Goal: Task Accomplishment & Management: Manage account settings

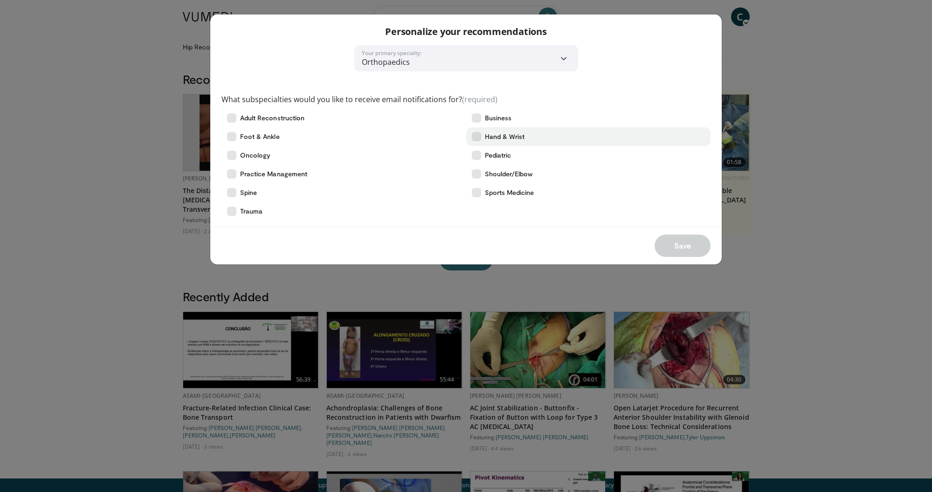
click at [479, 135] on icon at bounding box center [476, 136] width 9 height 9
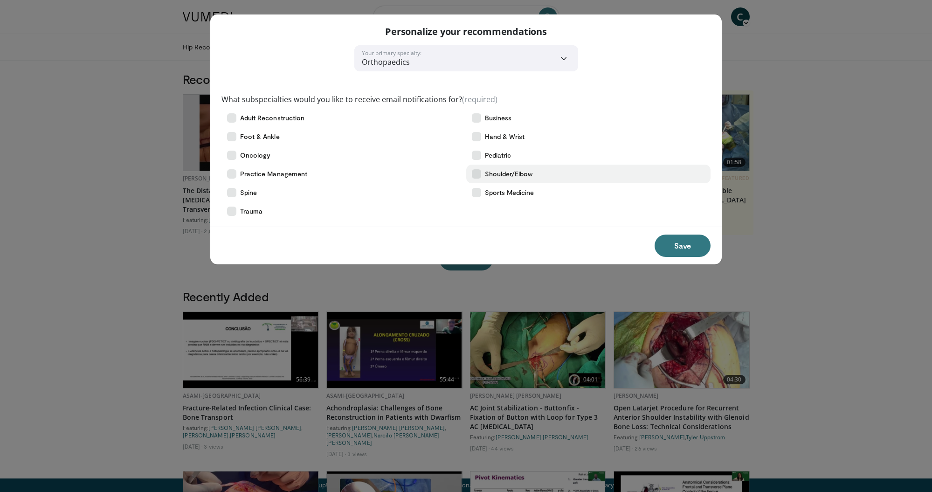
click at [477, 173] on icon at bounding box center [476, 173] width 9 height 9
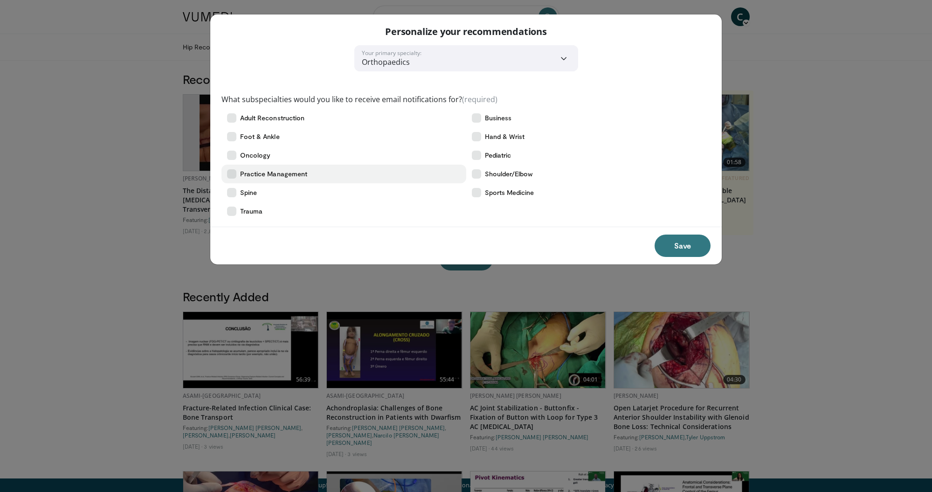
click at [234, 171] on icon at bounding box center [231, 173] width 9 height 9
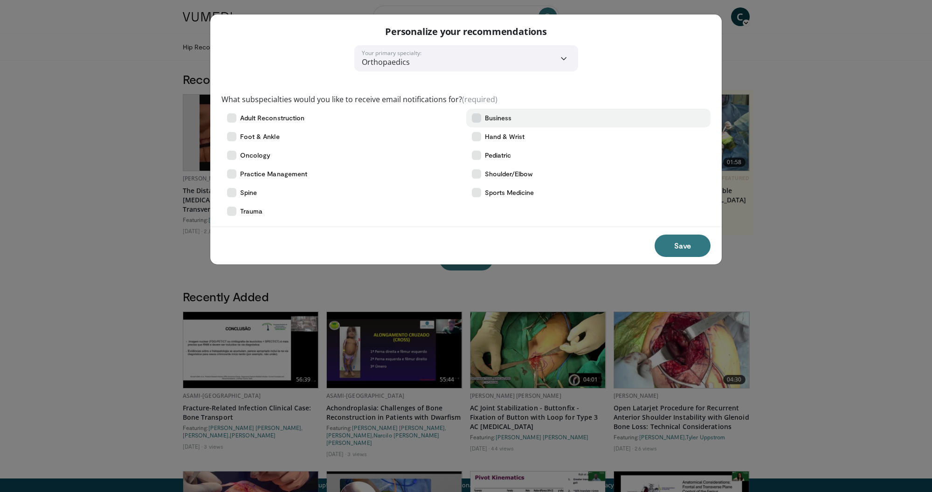
click at [476, 117] on icon at bounding box center [476, 117] width 9 height 9
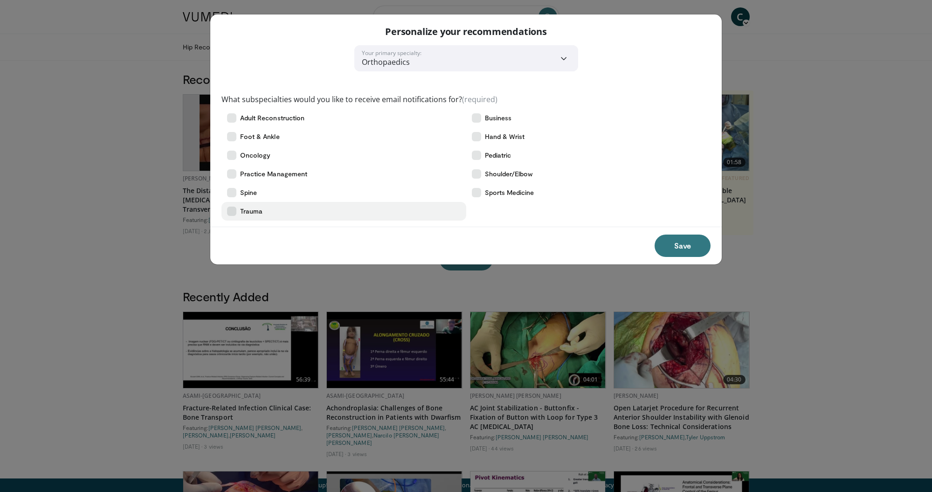
click at [234, 211] on icon at bounding box center [231, 211] width 9 height 9
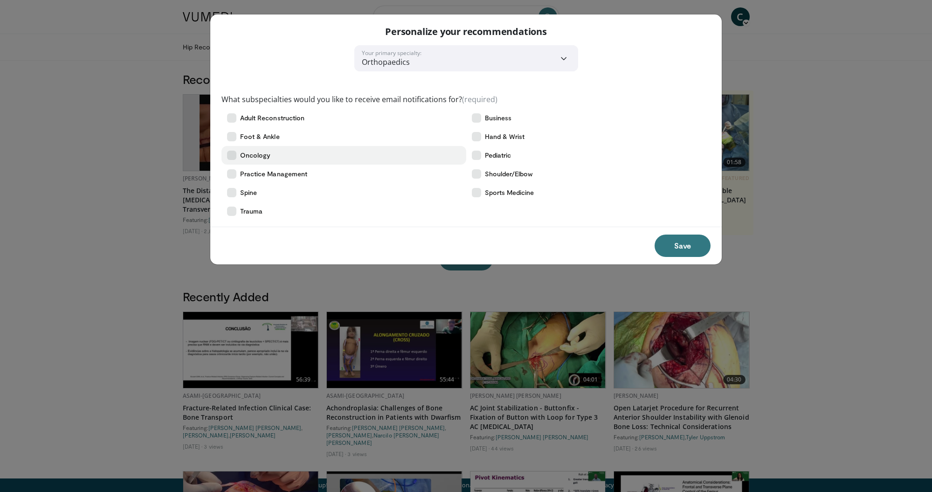
click at [233, 156] on icon at bounding box center [231, 155] width 9 height 9
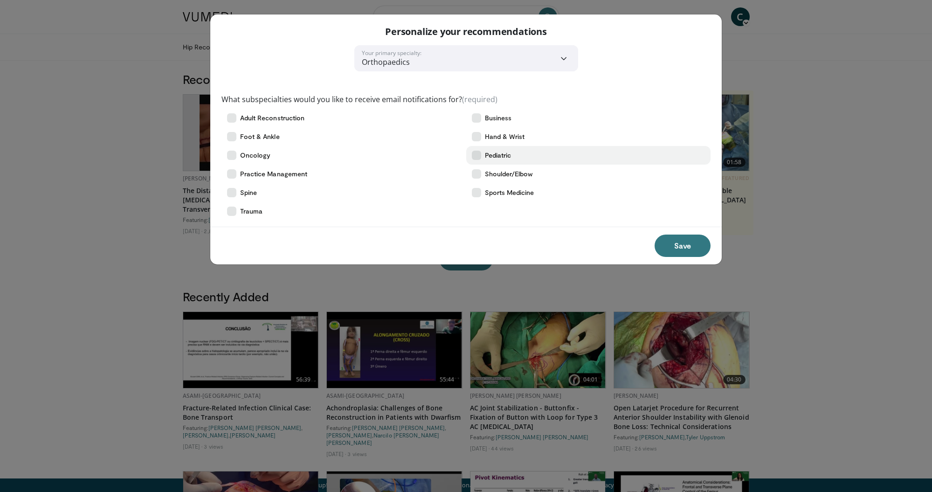
click at [477, 155] on icon at bounding box center [476, 155] width 9 height 9
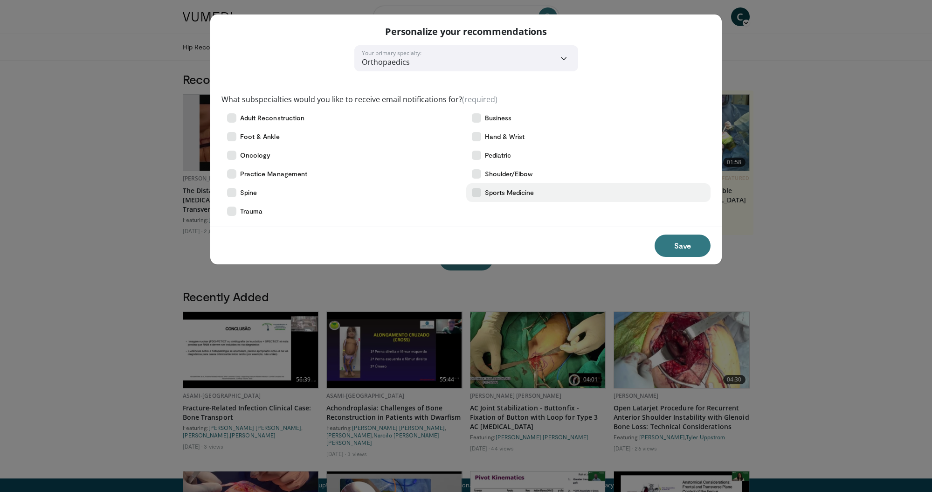
click at [476, 192] on icon at bounding box center [476, 192] width 9 height 9
click at [675, 245] on button "Save" at bounding box center [683, 245] width 56 height 22
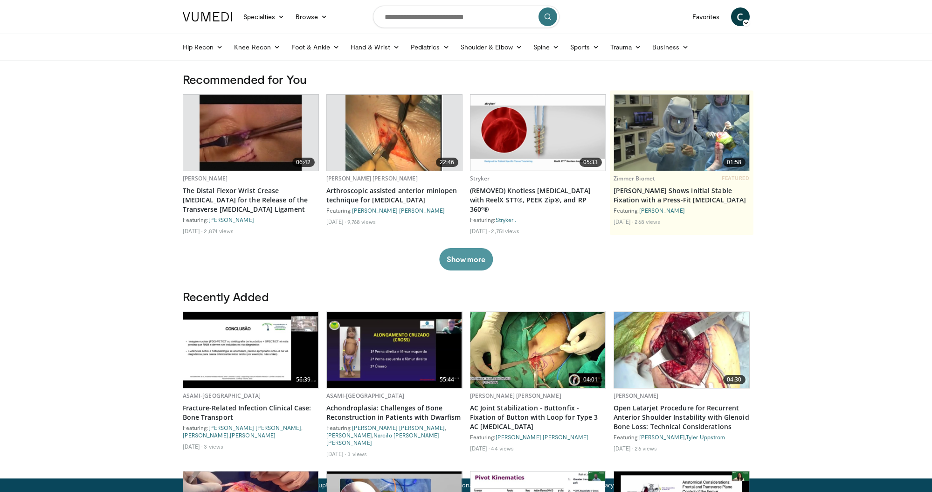
click at [456, 260] on button "Show more" at bounding box center [466, 259] width 54 height 22
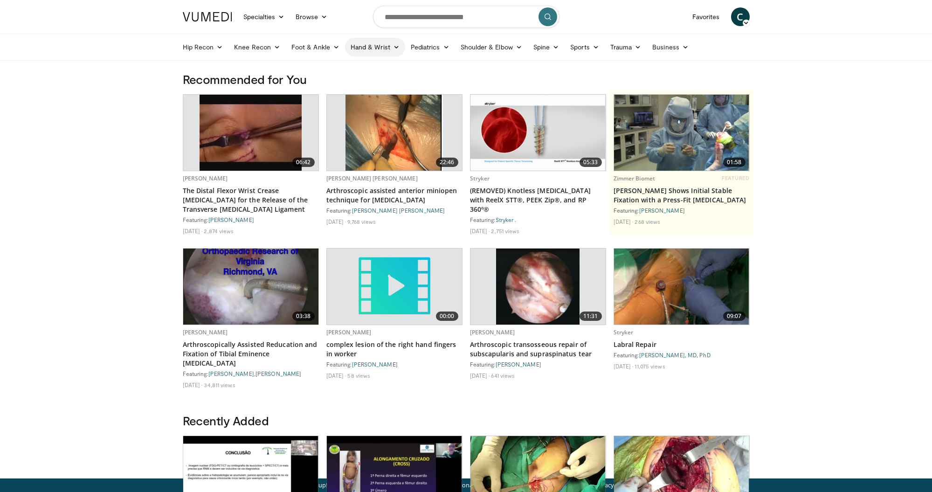
click at [361, 49] on link "Hand & Wrist" at bounding box center [375, 47] width 60 height 19
click at [360, 68] on link "Hand" at bounding box center [400, 69] width 111 height 15
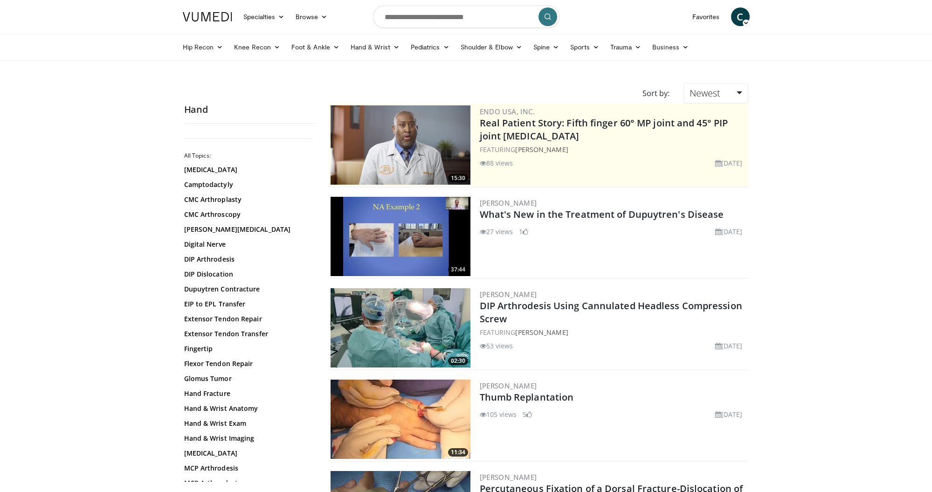
scroll to position [1, 0]
